Goal: Task Accomplishment & Management: Manage account settings

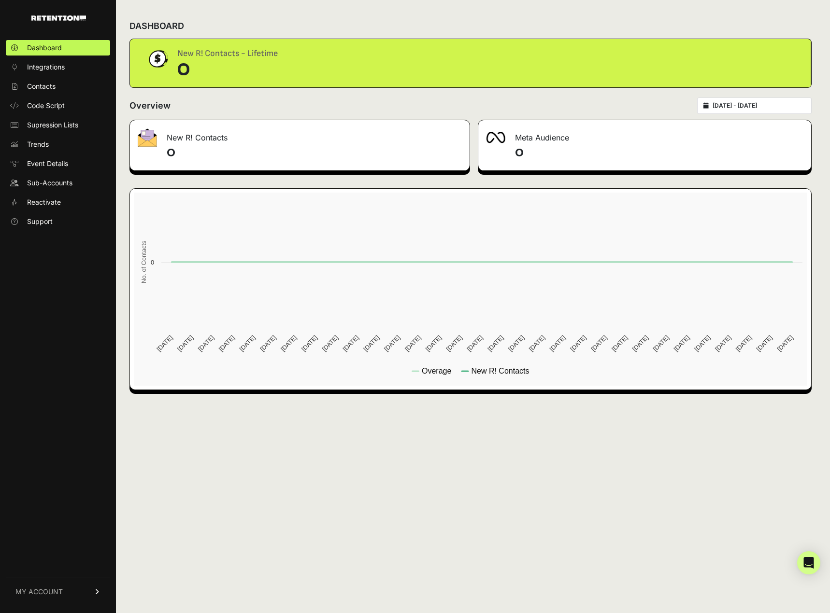
click at [80, 592] on link "MY ACCOUNT" at bounding box center [58, 591] width 104 height 29
click at [53, 503] on span "Account Details" at bounding box center [52, 502] width 50 height 10
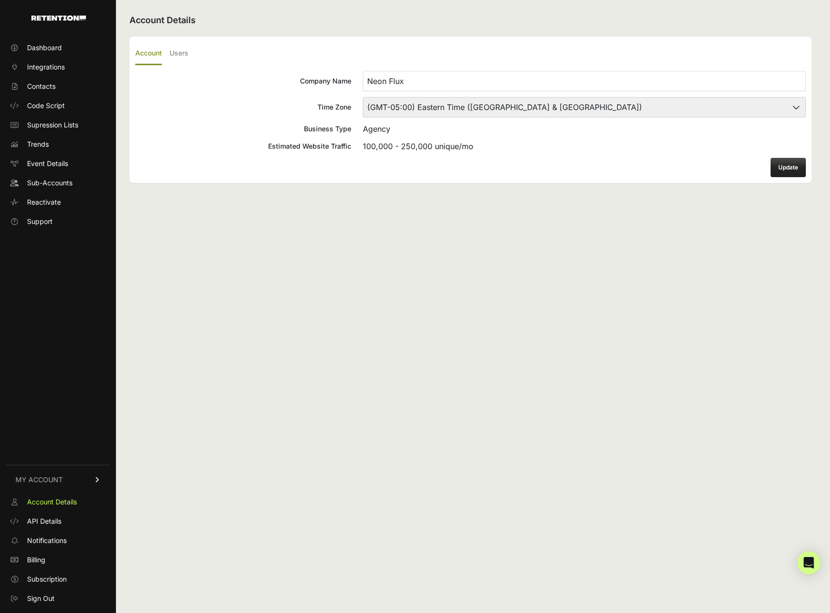
click at [566, 82] on input "Neon Flux" at bounding box center [584, 81] width 443 height 20
drag, startPoint x: 444, startPoint y: 80, endPoint x: 310, endPoint y: 67, distance: 134.9
click at [310, 67] on div "Account Users Company Name Neon Flux Time Zone (GMT-10:00) America/Adak (GMT-10…" at bounding box center [470, 110] width 682 height 146
type input "Modern AI LLC"
click at [786, 172] on button "Update" at bounding box center [787, 167] width 35 height 19
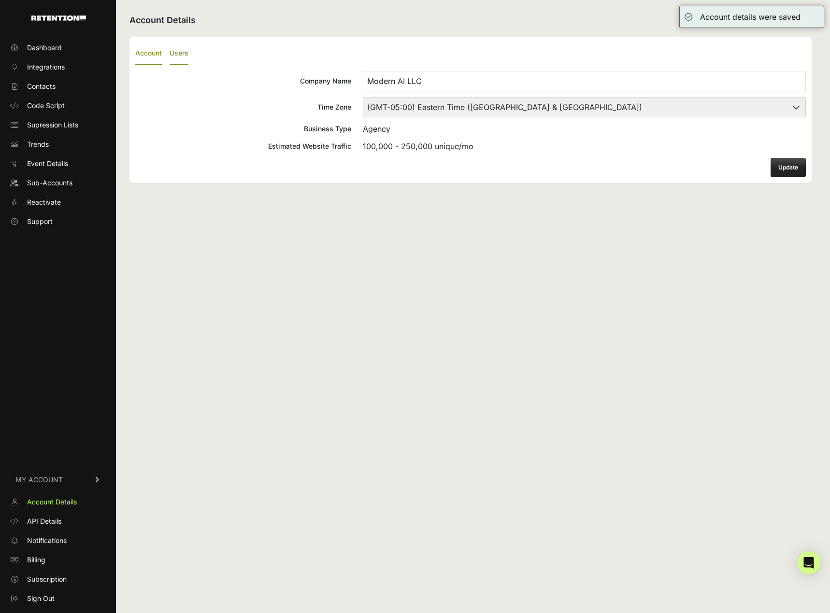
click at [171, 53] on label "Users" at bounding box center [179, 53] width 19 height 23
click at [0, 0] on input "Users" at bounding box center [0, 0] width 0 height 0
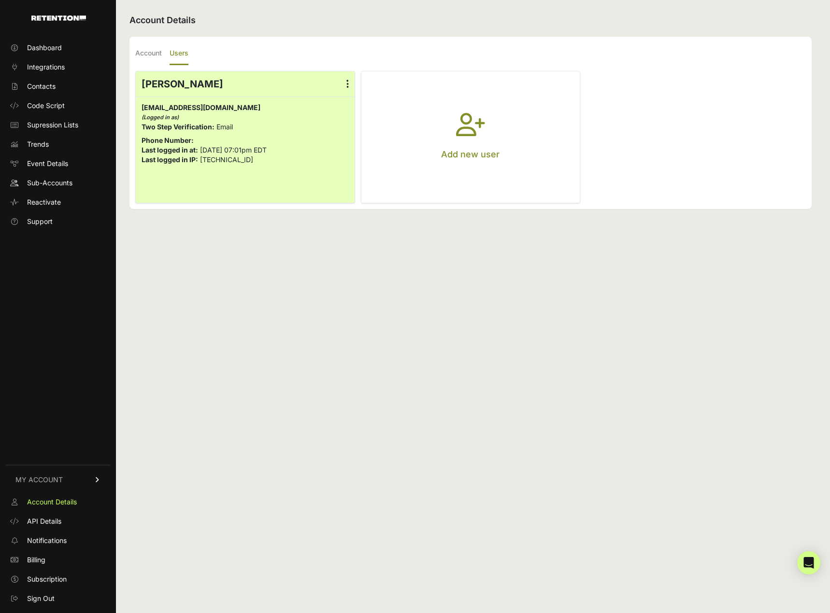
click at [457, 140] on icon "button" at bounding box center [470, 130] width 29 height 35
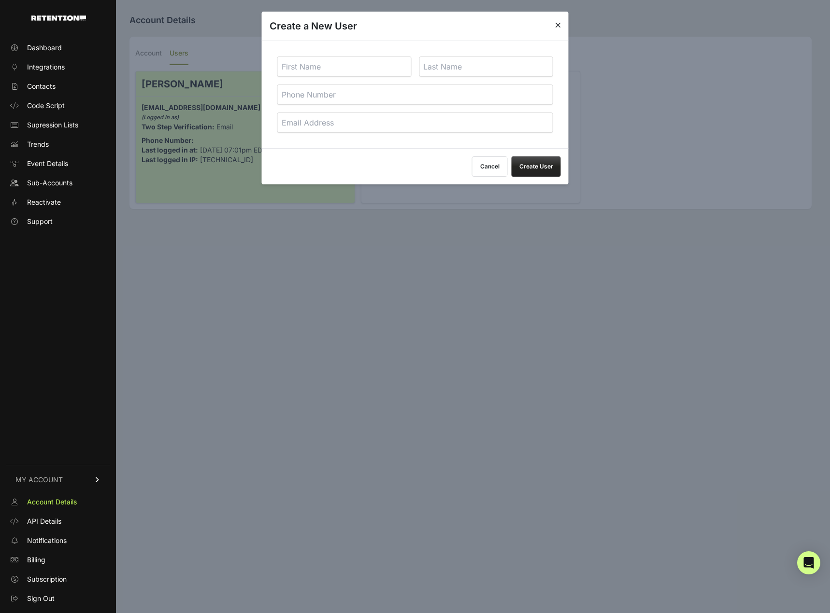
click at [330, 66] on input "text" at bounding box center [344, 67] width 134 height 20
type input "Kevin"
type input "Medina"
type input "9544833712"
type input "software@modern.ai"
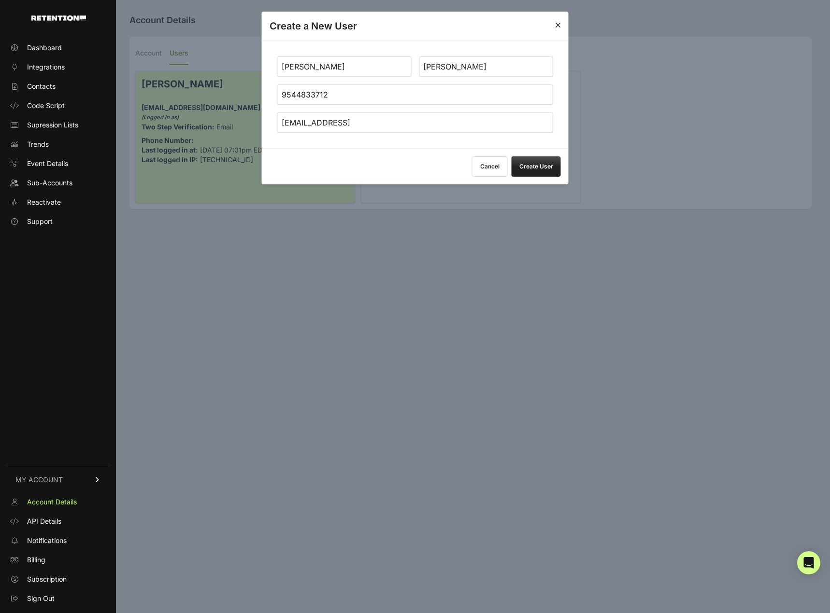
click at [536, 166] on button "Create User" at bounding box center [535, 166] width 49 height 20
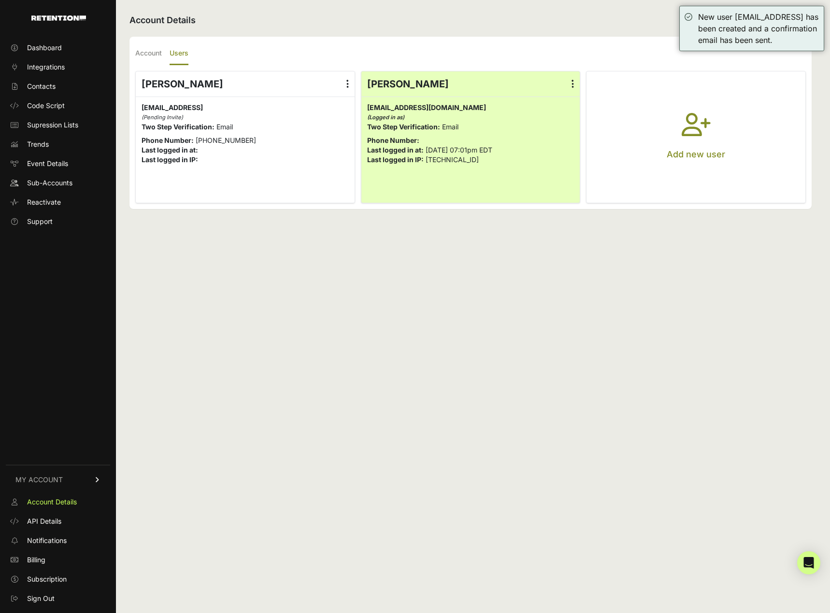
click at [415, 292] on div "Account Details Account Users Company Name Modern AI LLC Time Zone (GMT-10:00) …" at bounding box center [470, 306] width 709 height 613
click at [342, 86] on label at bounding box center [347, 83] width 14 height 25
click at [0, 0] on input "radio" at bounding box center [0, 0] width 0 height 0
